Goal: Check status: Check status

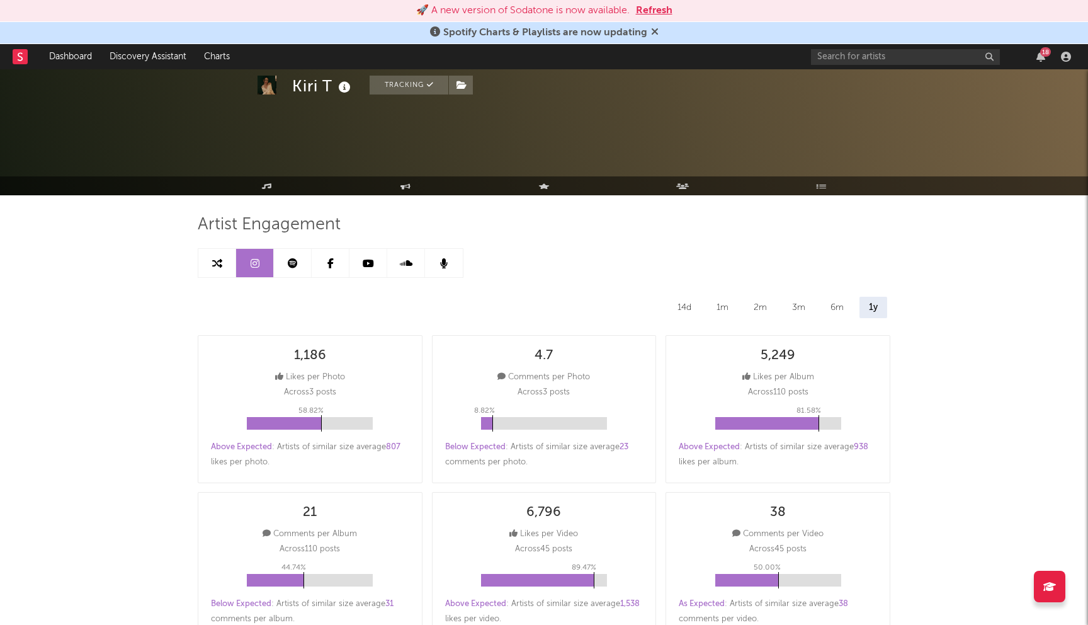
select select "6m"
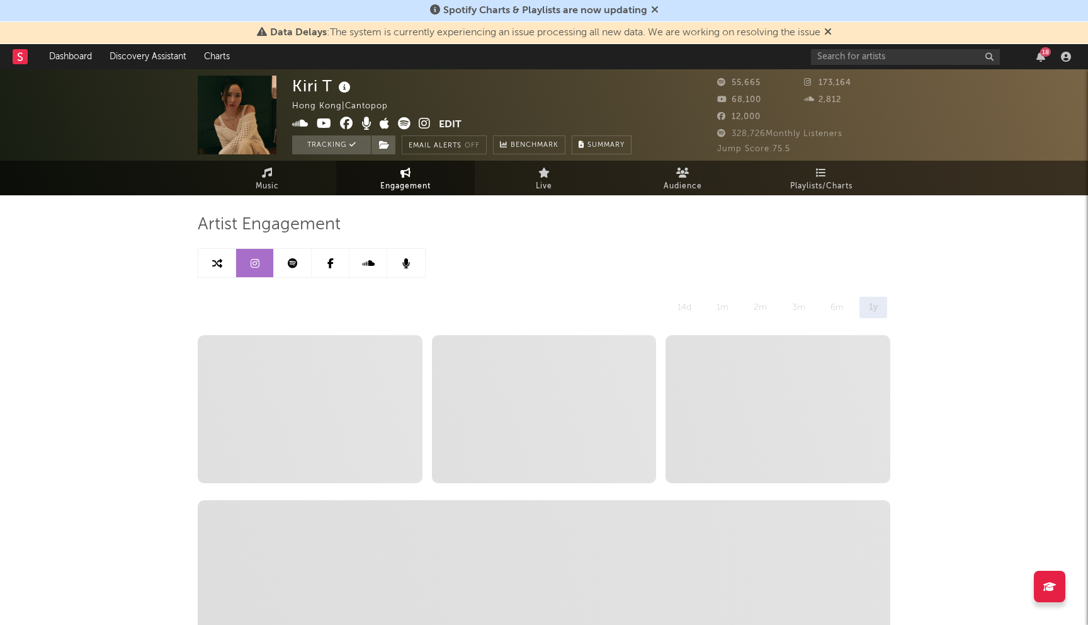
select select "6m"
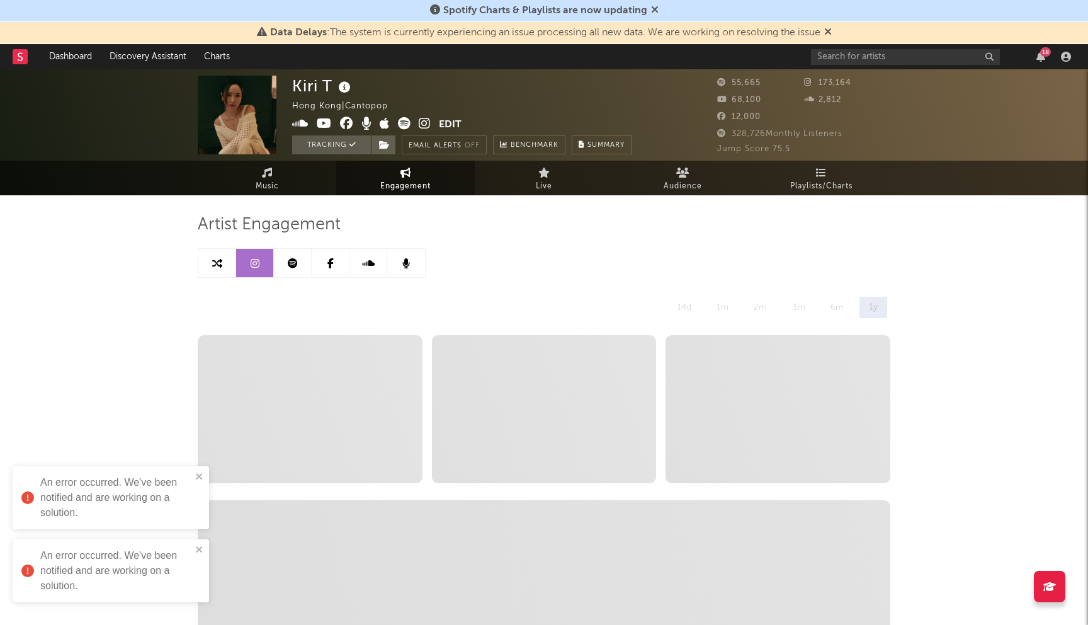
click at [412, 189] on span "Engagement" at bounding box center [405, 186] width 50 height 15
select select "1m"
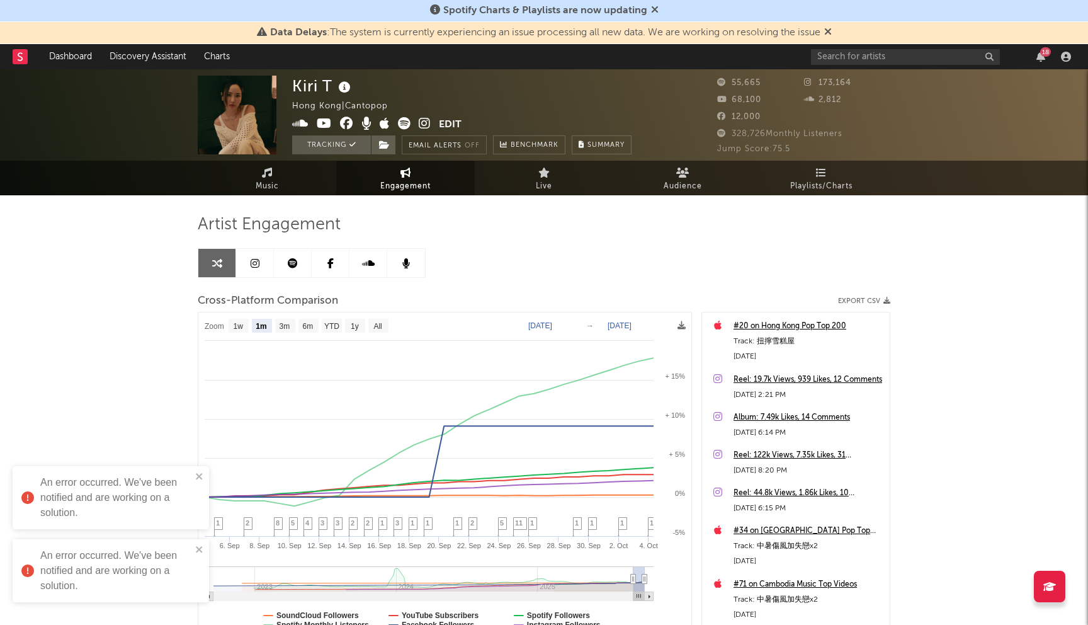
click at [248, 256] on link at bounding box center [255, 263] width 38 height 28
select select "6m"
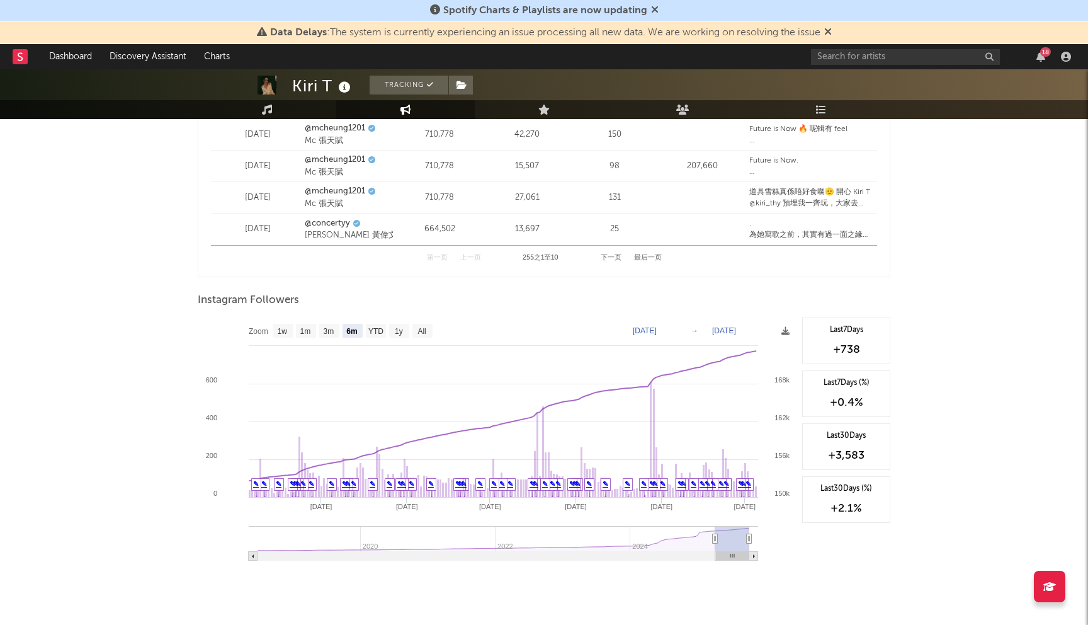
scroll to position [1810, 0]
